Goal: Use online tool/utility

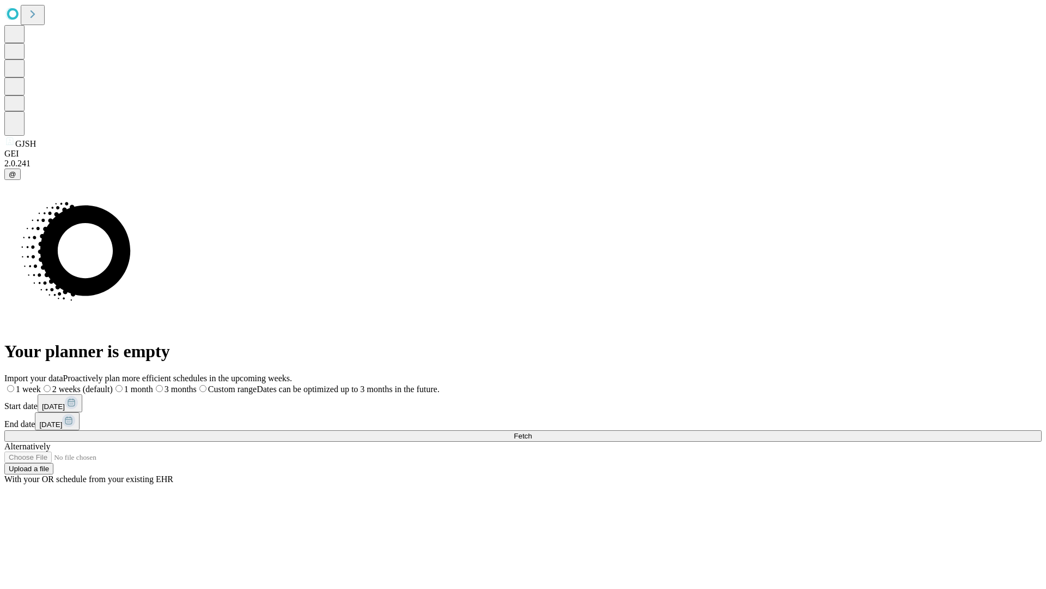
click at [532, 432] on span "Fetch" at bounding box center [523, 436] width 18 height 8
